Goal: Check status: Check status

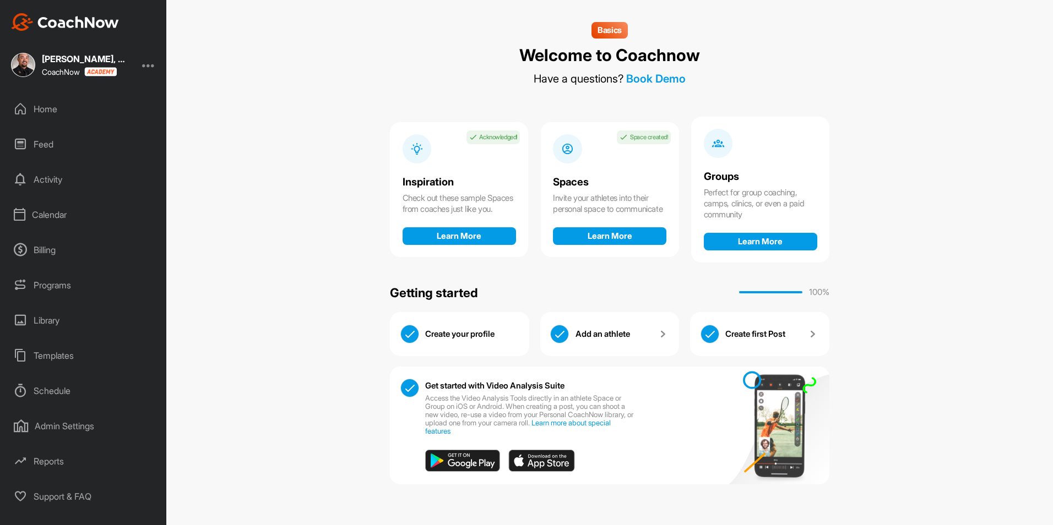
click at [48, 289] on div "Programs" at bounding box center [83, 286] width 155 height 28
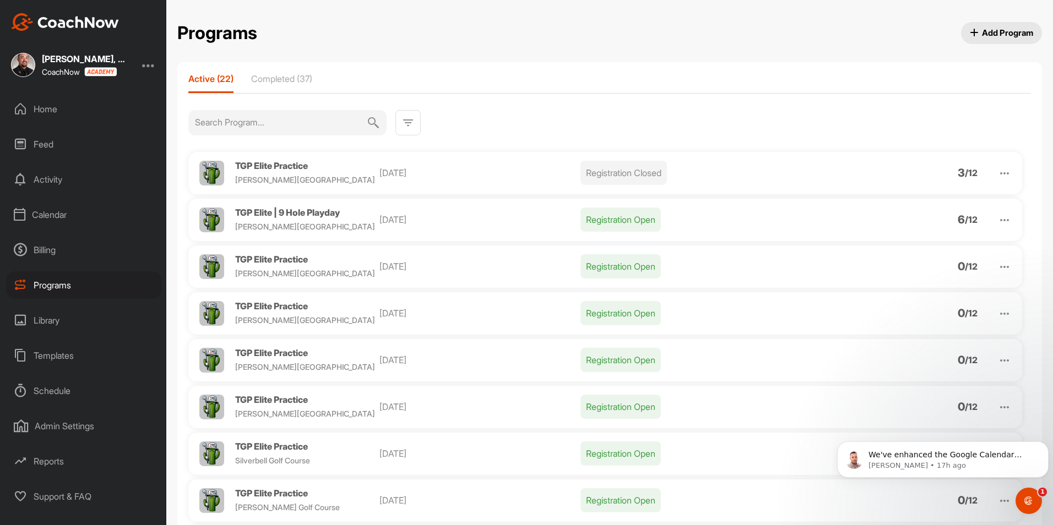
scroll to position [55, 0]
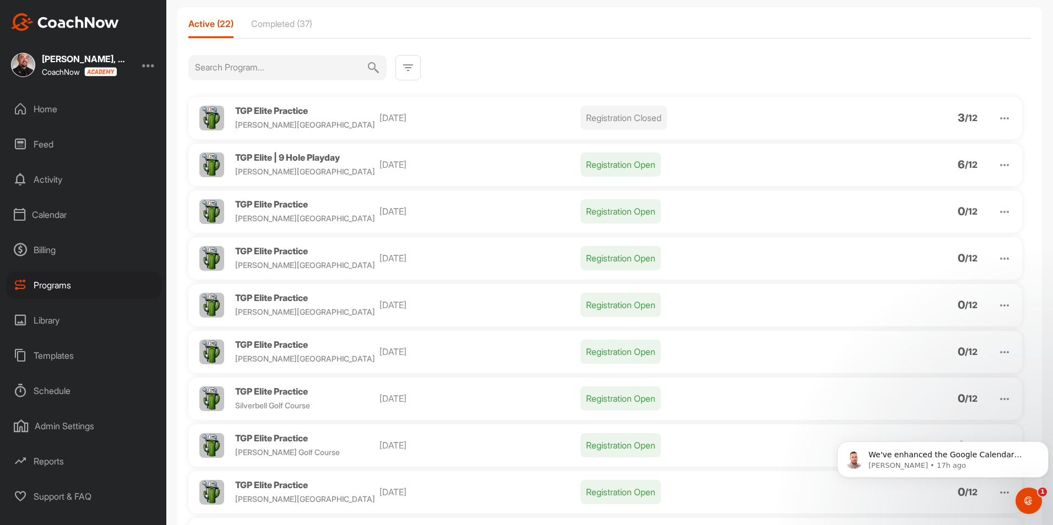
click at [998, 115] on img at bounding box center [1004, 118] width 13 height 13
click at [954, 150] on li "View" at bounding box center [941, 147] width 135 height 18
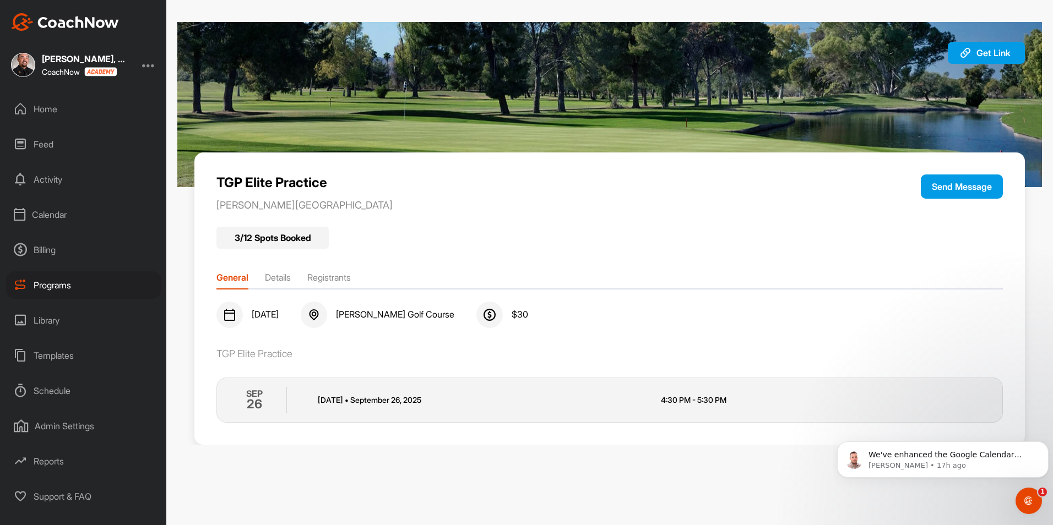
click at [348, 279] on li "Registrants" at bounding box center [329, 280] width 44 height 18
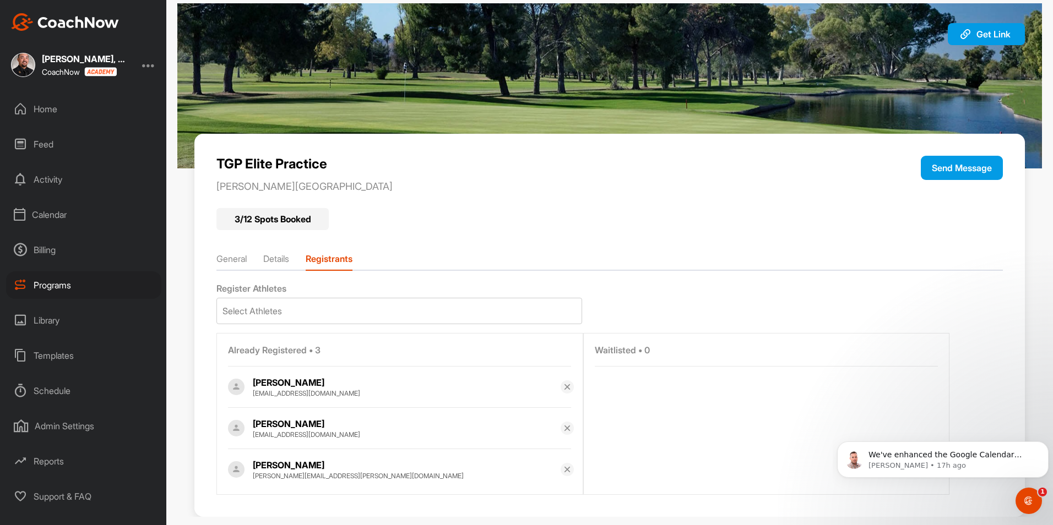
scroll to position [36, 0]
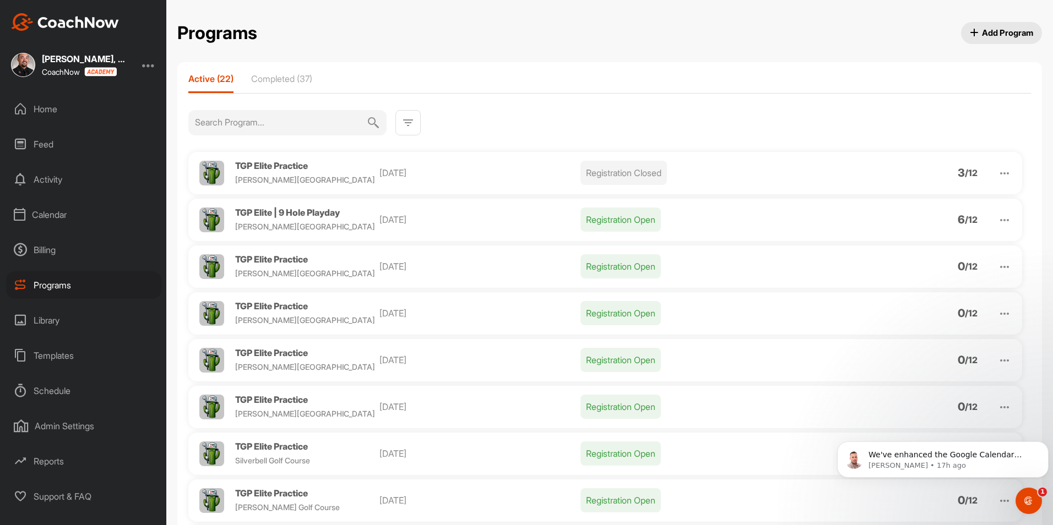
click at [998, 217] on img at bounding box center [1004, 220] width 13 height 13
click at [932, 251] on li "View" at bounding box center [941, 249] width 135 height 18
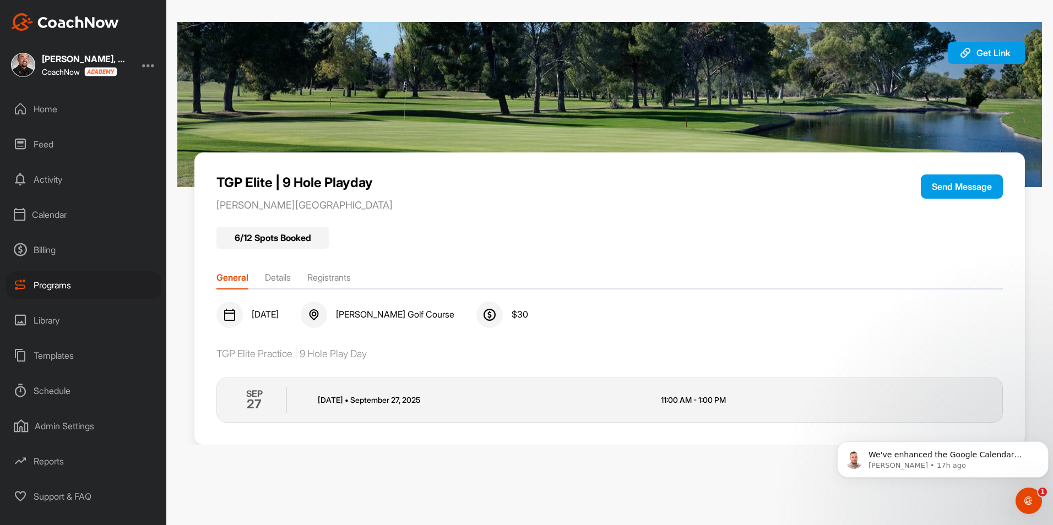
click at [327, 269] on div "General Details Registrants" at bounding box center [609, 276] width 786 height 18
click at [333, 283] on li "Registrants" at bounding box center [329, 280] width 44 height 18
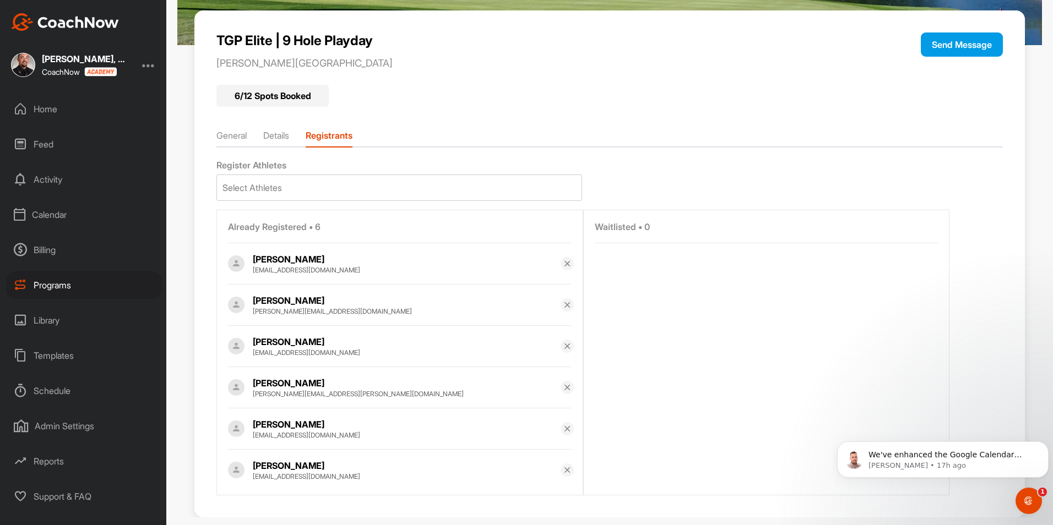
scroll to position [160, 0]
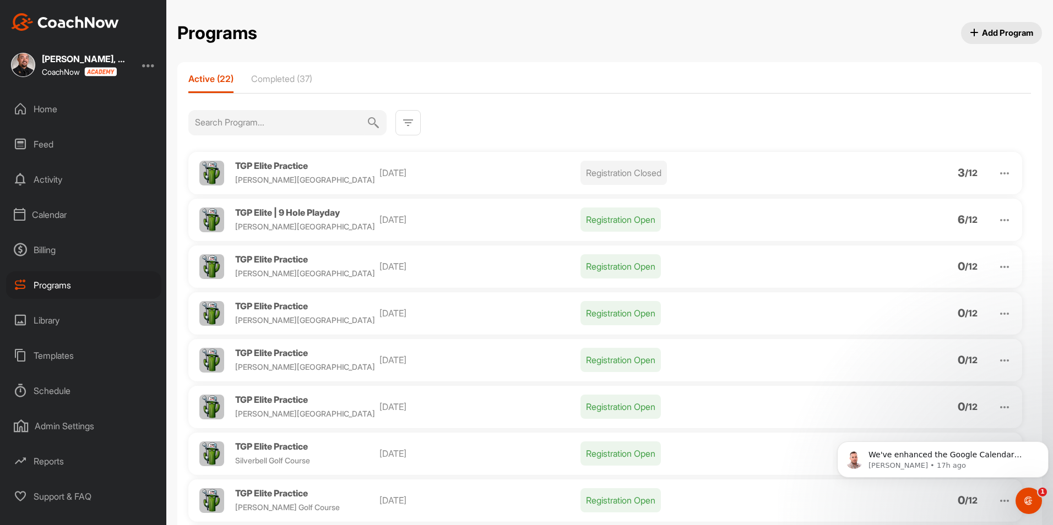
click at [57, 208] on div "Calendar" at bounding box center [83, 215] width 155 height 28
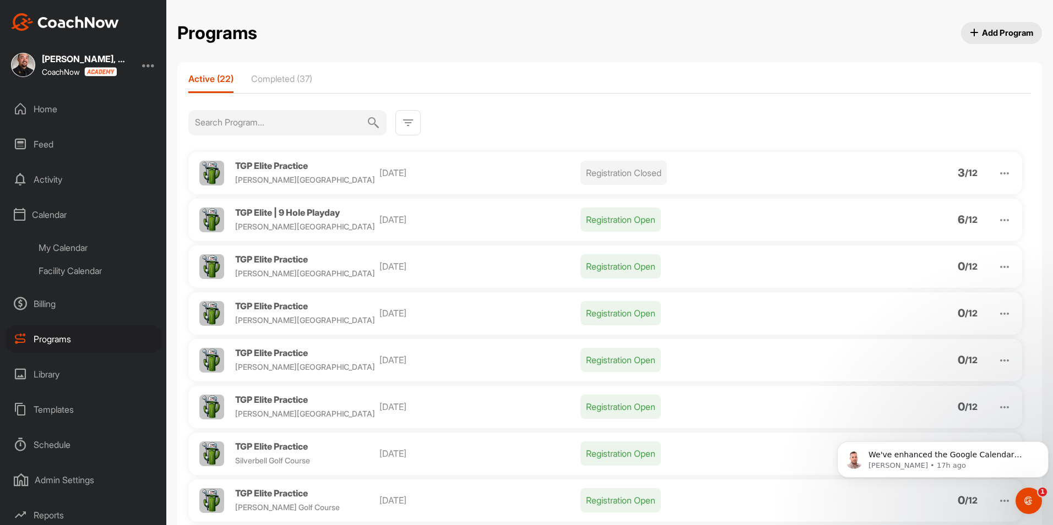
click at [58, 268] on div "Facility Calendar" at bounding box center [96, 270] width 131 height 23
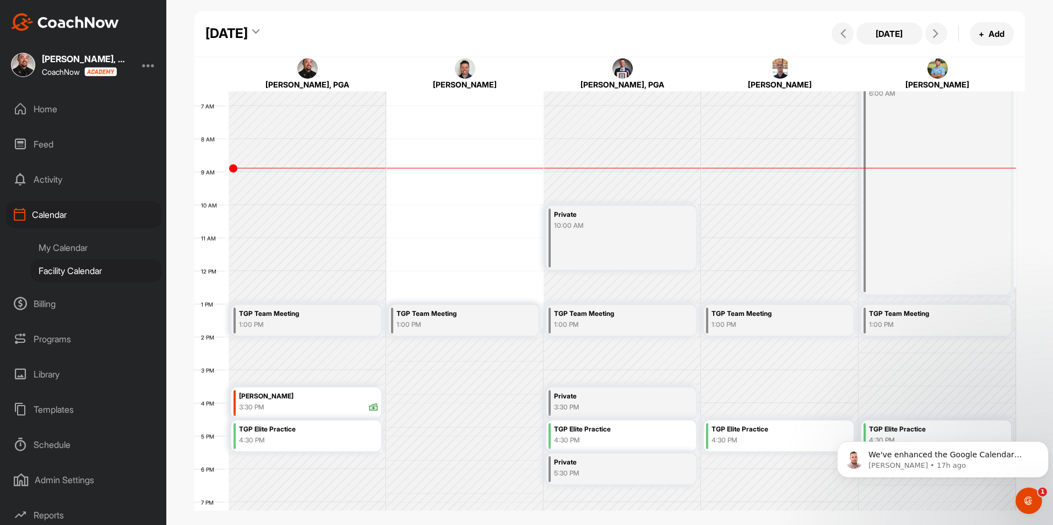
scroll to position [191, 0]
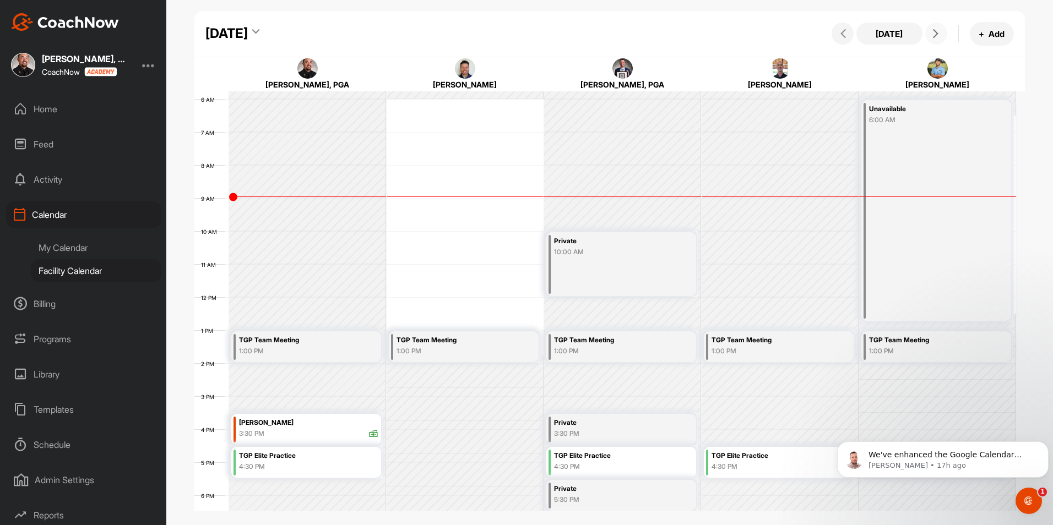
click at [935, 33] on icon at bounding box center [935, 33] width 9 height 9
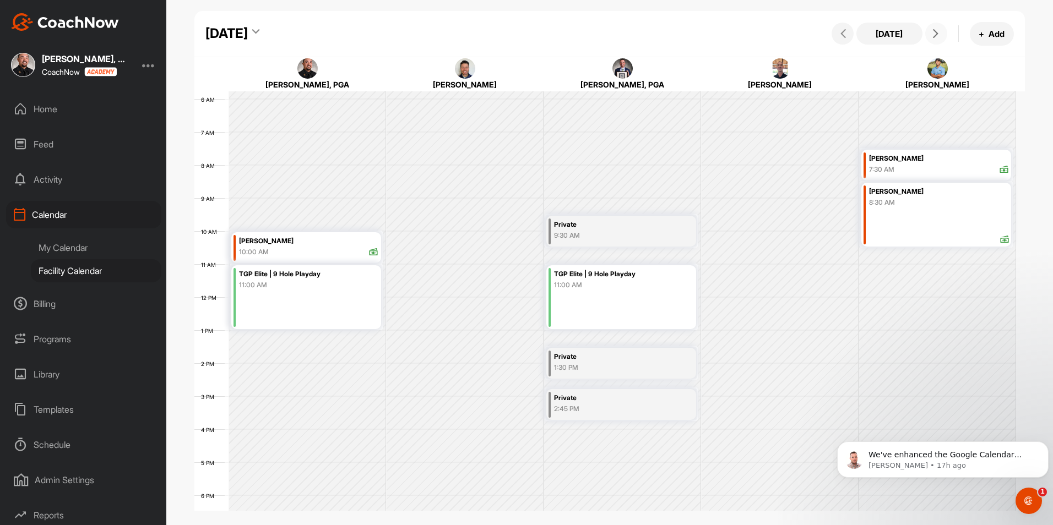
click at [306, 239] on div "[PERSON_NAME]" at bounding box center [308, 241] width 139 height 13
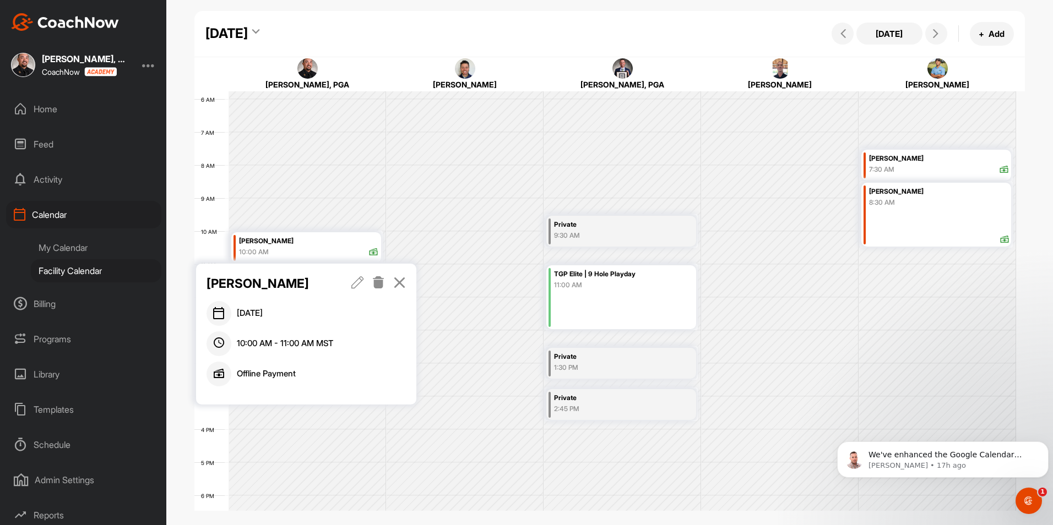
click at [378, 289] on link at bounding box center [378, 283] width 13 height 19
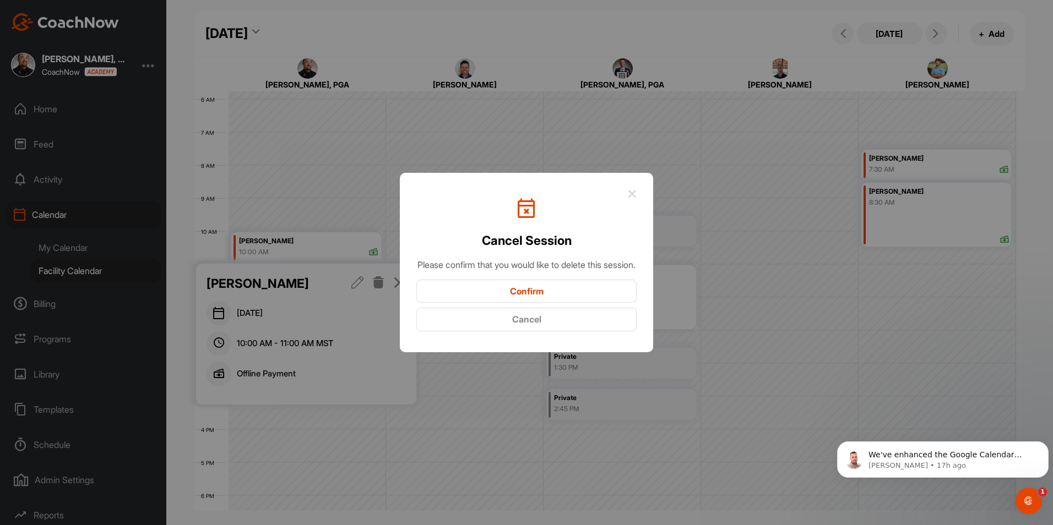
click at [505, 300] on button "Confirm" at bounding box center [526, 292] width 220 height 24
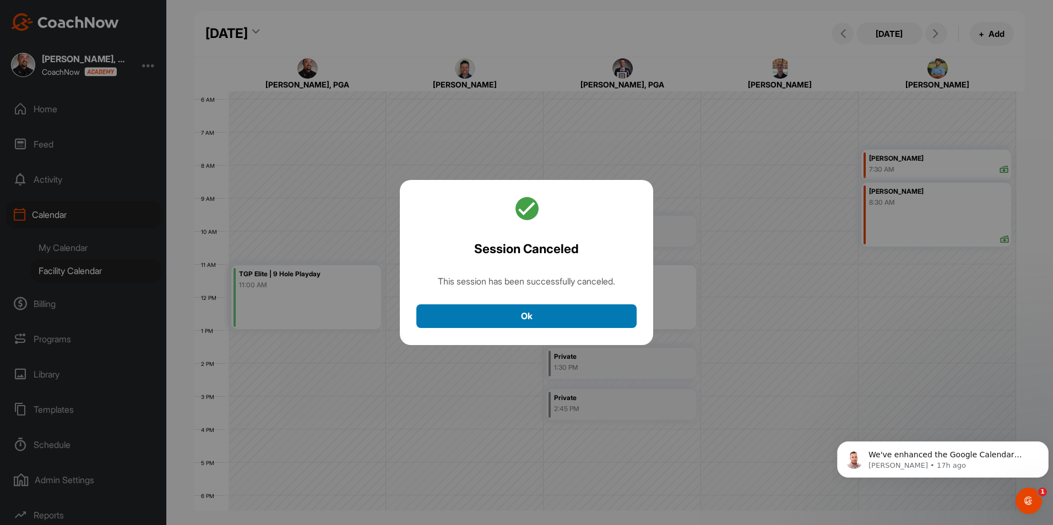
click at [507, 316] on button "Ok" at bounding box center [526, 317] width 220 height 24
